Goal: Information Seeking & Learning: Learn about a topic

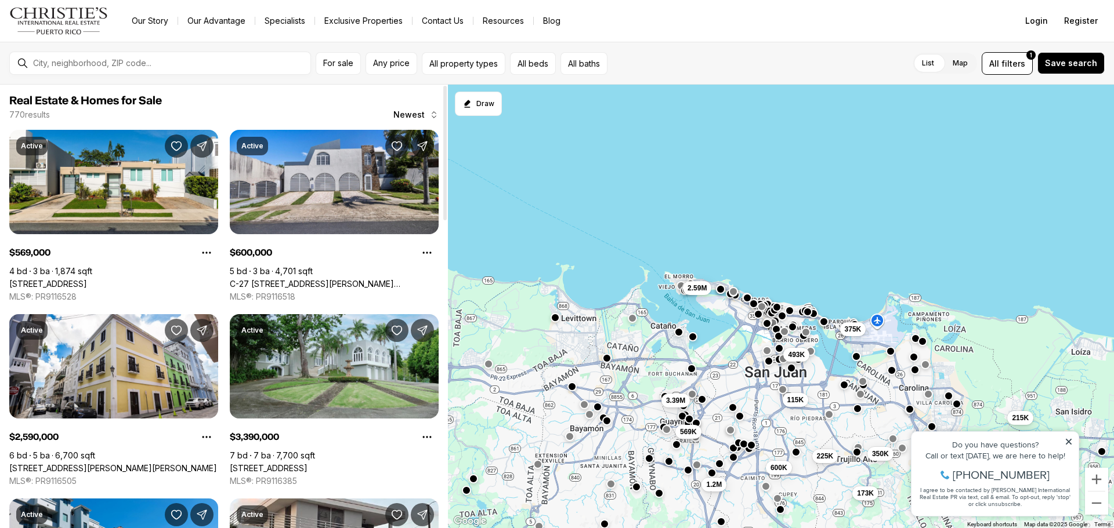
click at [187, 47] on div "For sale Any price All property types All beds All baths List Map List Map All …" at bounding box center [557, 63] width 1114 height 43
click at [189, 62] on input "text" at bounding box center [169, 63] width 273 height 9
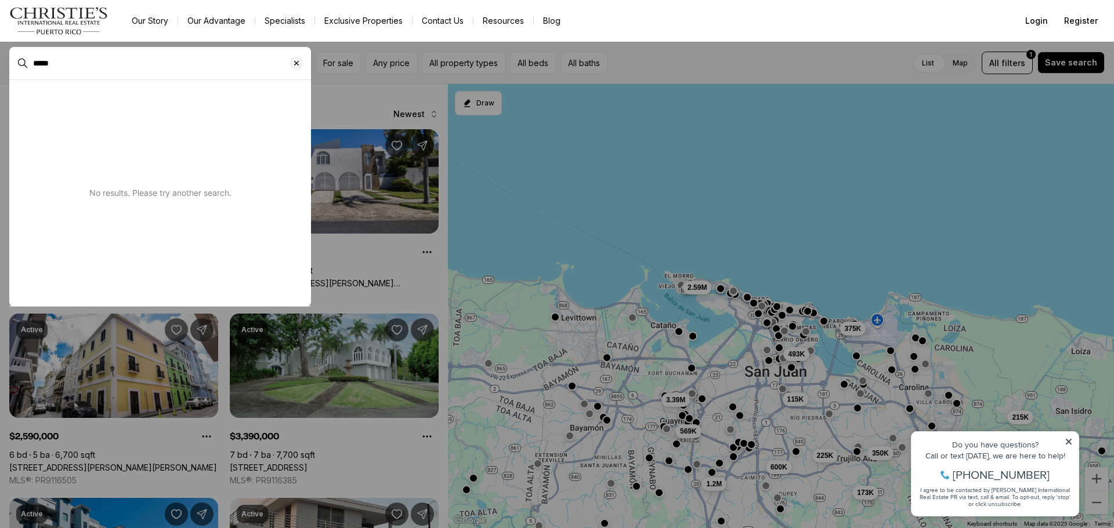
type input "*****"
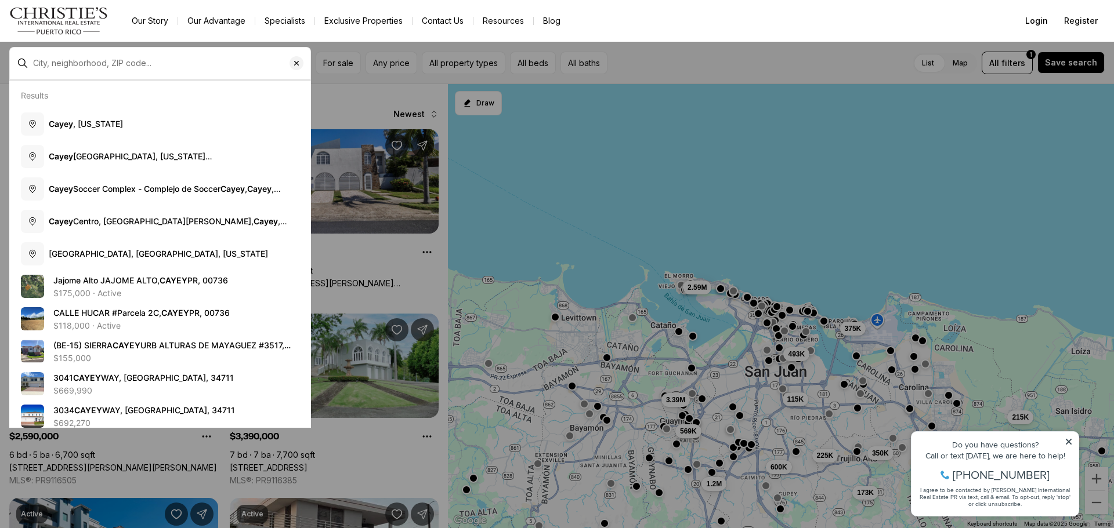
click at [237, 57] on div at bounding box center [169, 63] width 282 height 19
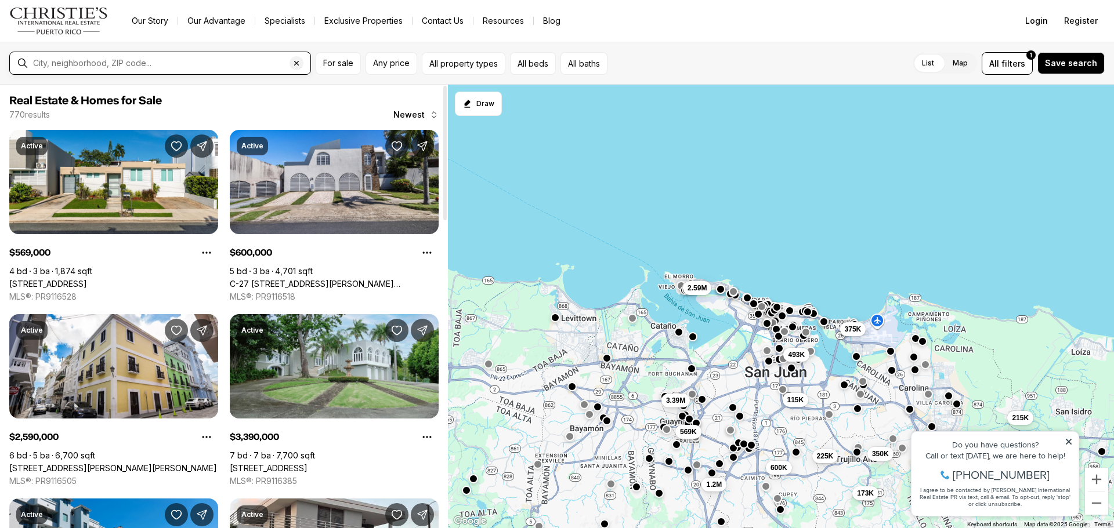
click at [172, 61] on input "text" at bounding box center [169, 63] width 273 height 9
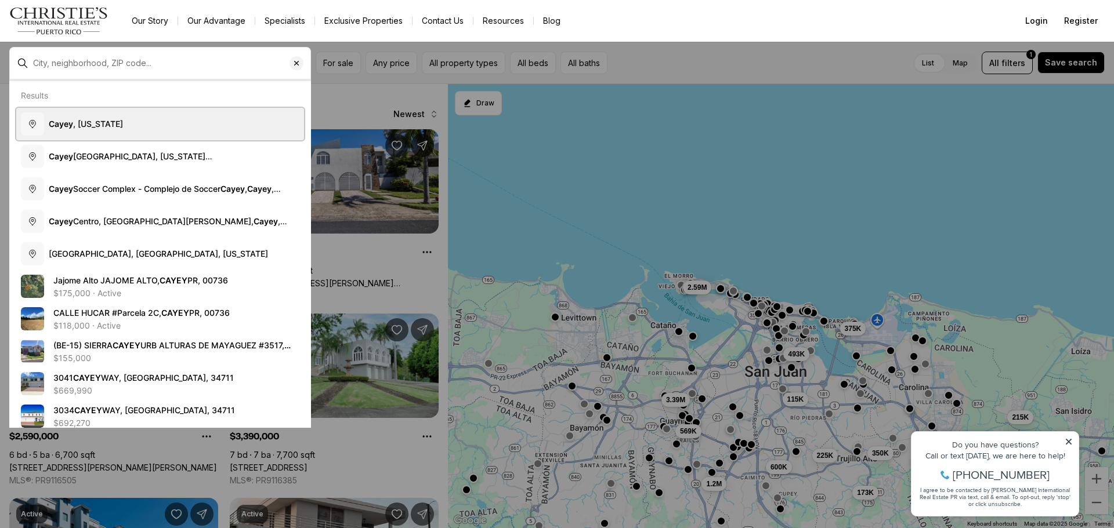
click at [122, 124] on span "Cayey , Puerto Rico" at bounding box center [86, 124] width 74 height 10
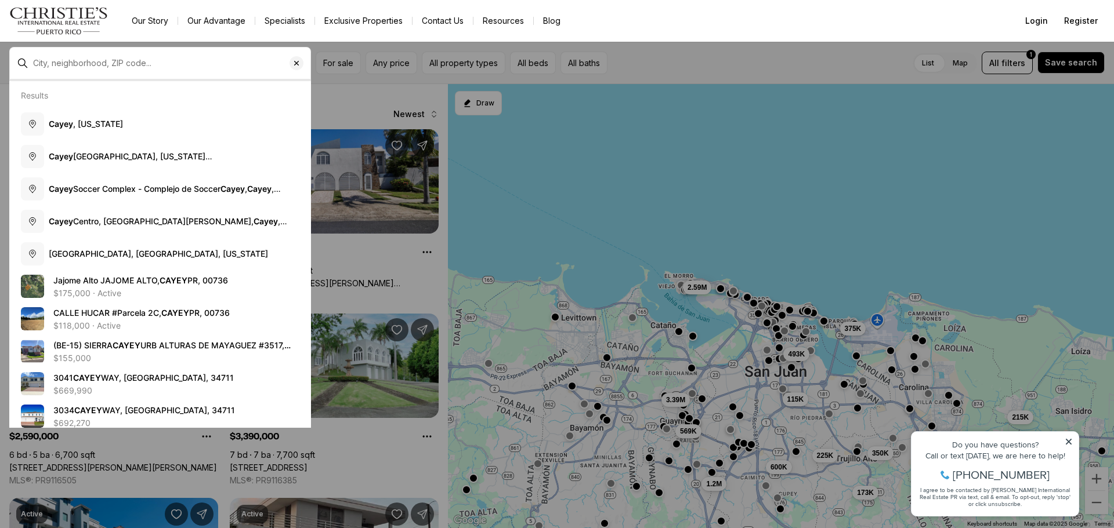
type input "**********"
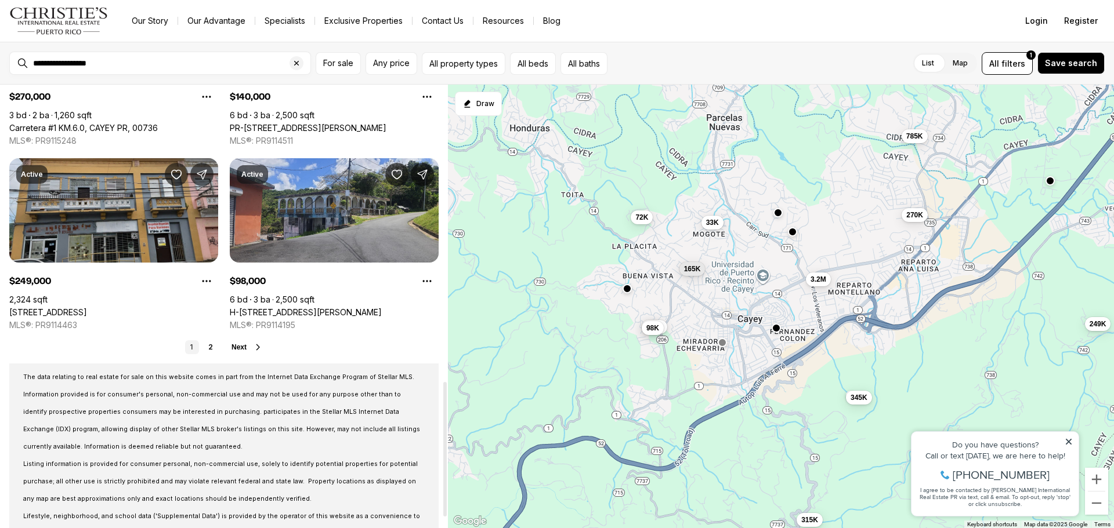
scroll to position [893, 0]
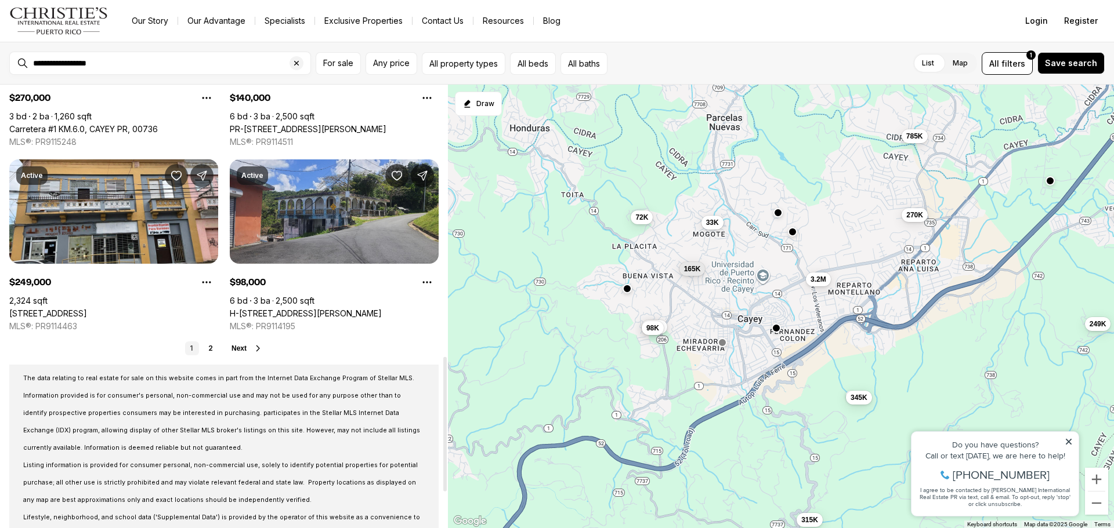
click at [240, 349] on span "Next" at bounding box center [238, 349] width 15 height 8
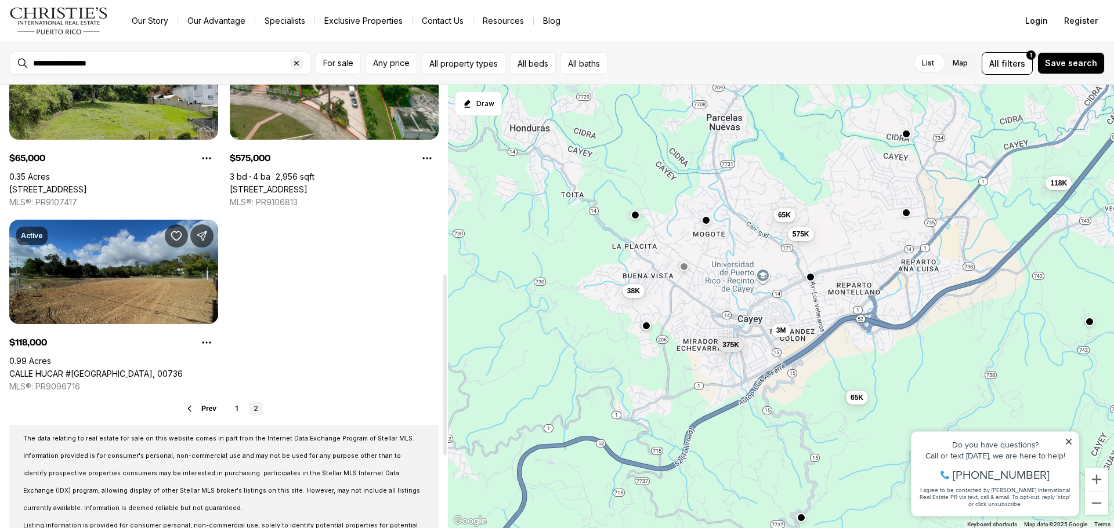
scroll to position [464, 0]
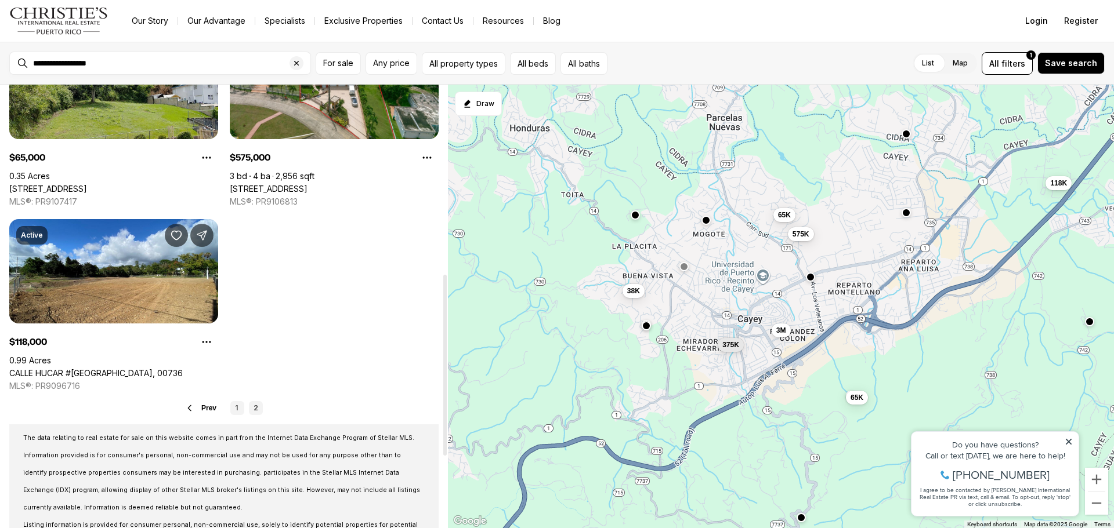
click at [237, 408] on link "1" at bounding box center [237, 408] width 14 height 14
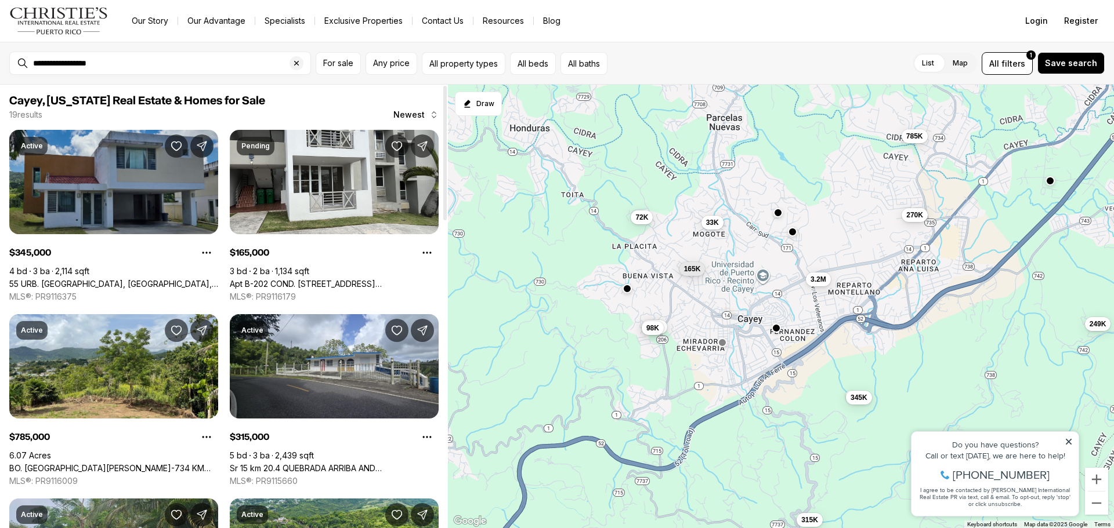
click at [143, 279] on link "55 URB. [GEOGRAPHIC_DATA], [GEOGRAPHIC_DATA], 00736" at bounding box center [113, 284] width 209 height 10
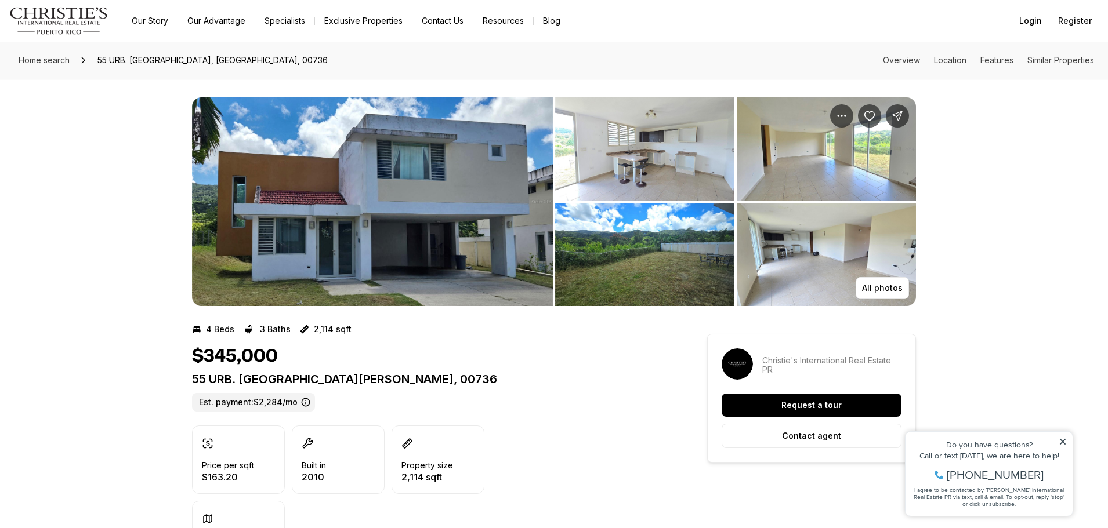
click at [422, 216] on img "View image gallery" at bounding box center [372, 201] width 361 height 209
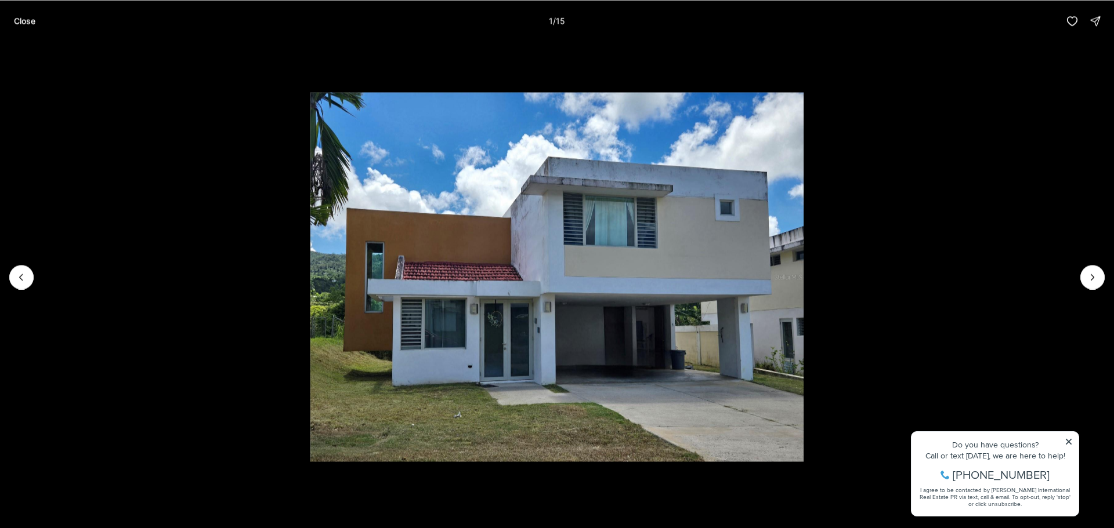
click at [1062, 281] on li "1 of 15" at bounding box center [557, 277] width 1114 height 470
click at [1099, 287] on button "Next slide" at bounding box center [1092, 277] width 24 height 24
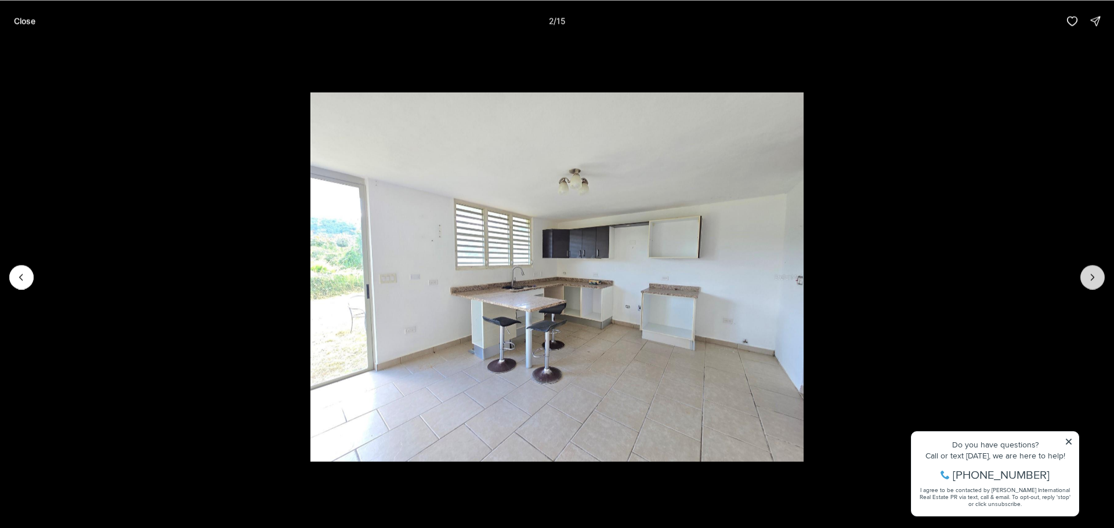
click at [1097, 287] on button "Next slide" at bounding box center [1092, 277] width 24 height 24
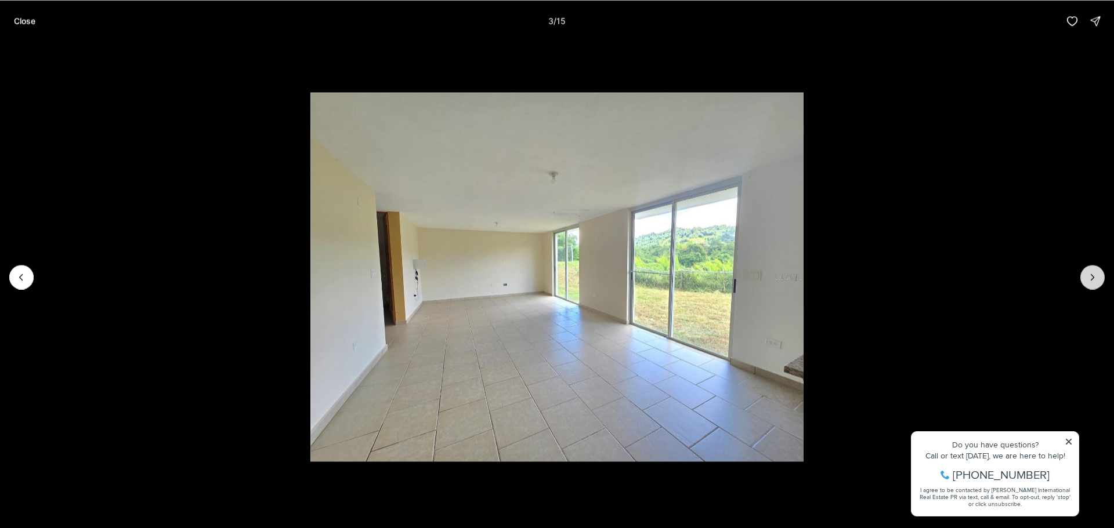
click at [1096, 286] on button "Next slide" at bounding box center [1092, 277] width 24 height 24
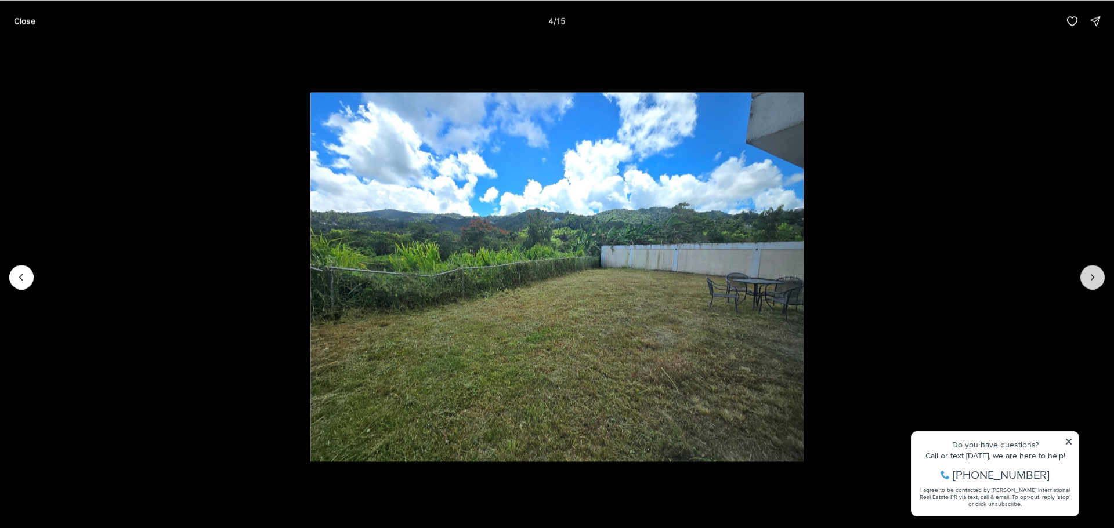
click at [1095, 286] on button "Next slide" at bounding box center [1092, 277] width 24 height 24
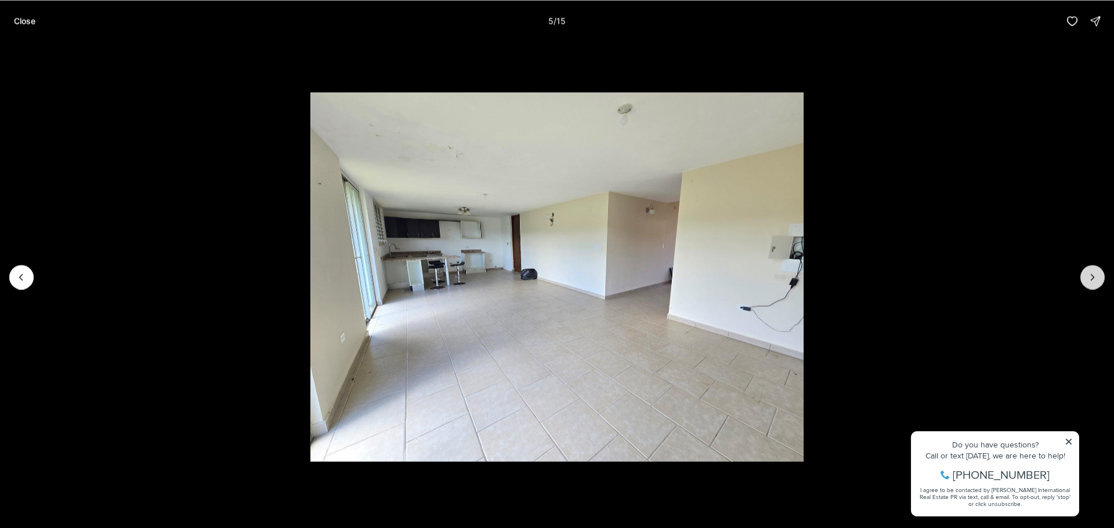
click at [1095, 286] on button "Next slide" at bounding box center [1092, 277] width 24 height 24
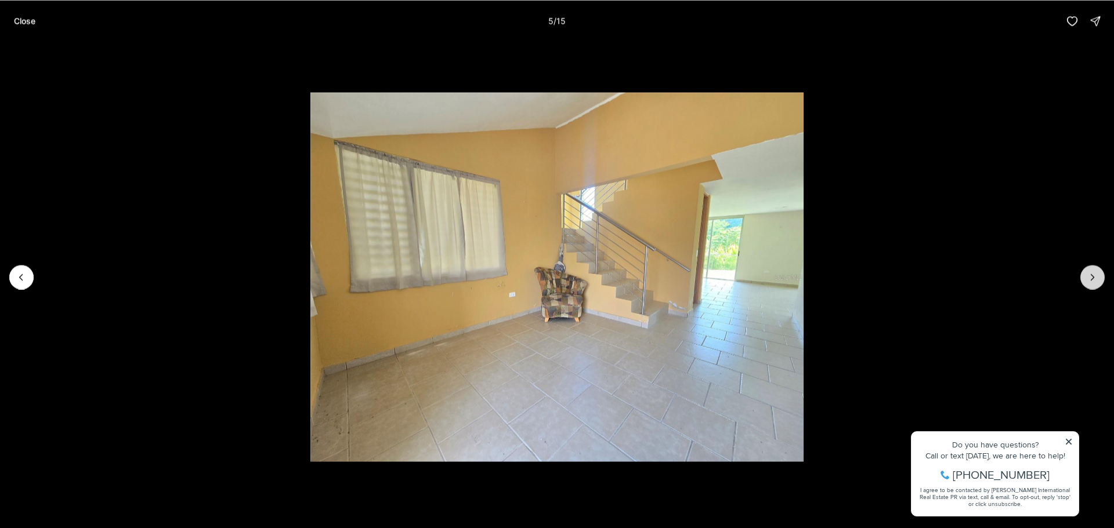
click at [1095, 286] on button "Next slide" at bounding box center [1092, 277] width 24 height 24
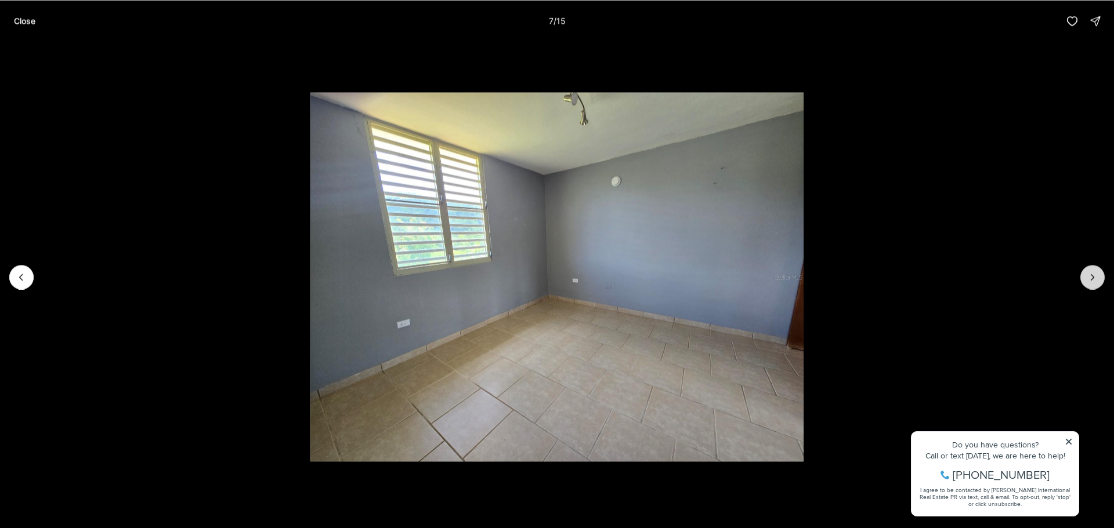
click at [1093, 285] on button "Next slide" at bounding box center [1092, 277] width 24 height 24
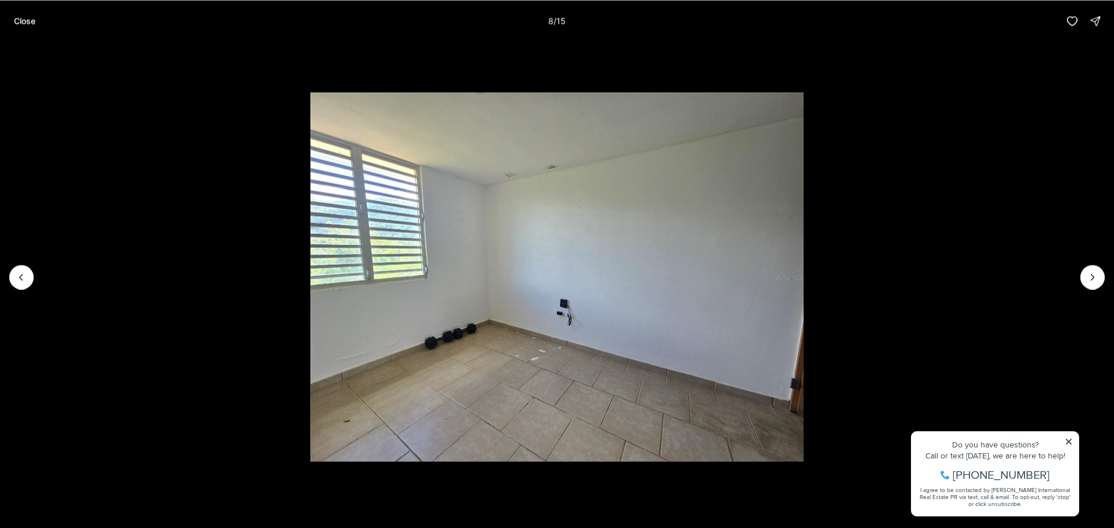
click at [113, 199] on li "8 of 15" at bounding box center [557, 277] width 1114 height 470
click at [19, 30] on button "Close" at bounding box center [24, 20] width 35 height 23
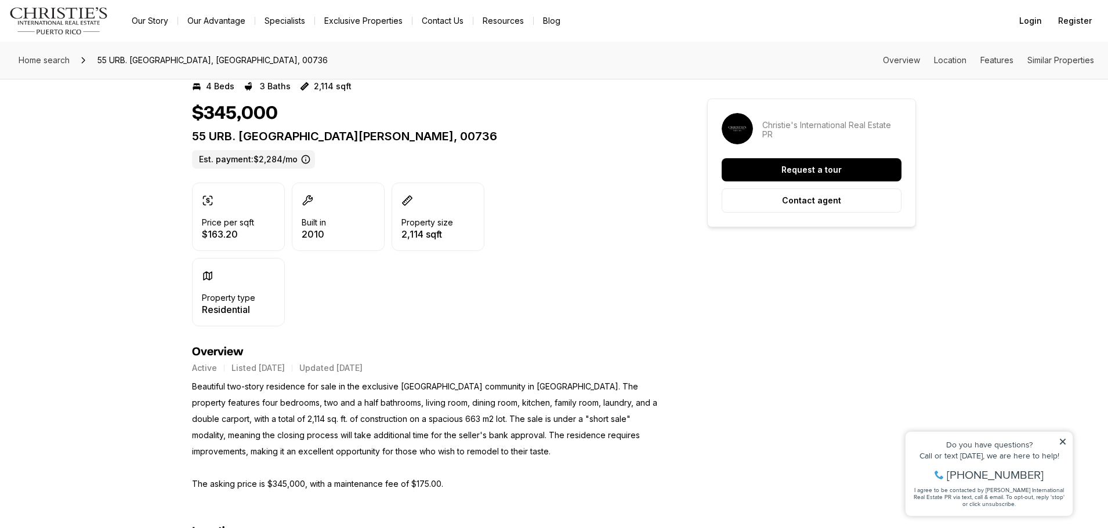
scroll to position [232, 0]
